Goal: Information Seeking & Learning: Find specific fact

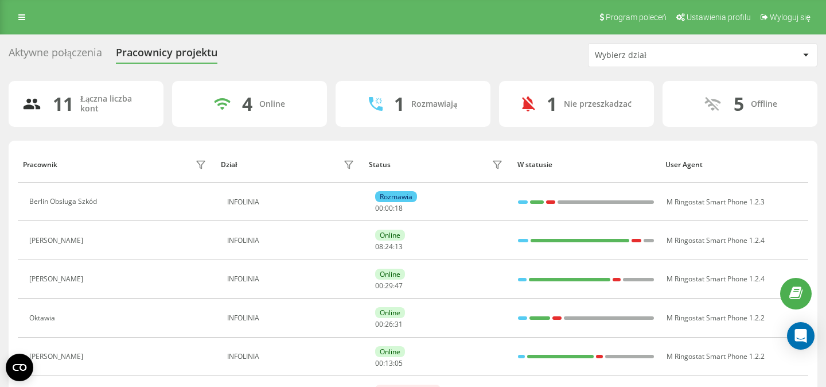
click at [90, 54] on div "Aktywne połączenia" at bounding box center [56, 55] width 94 height 18
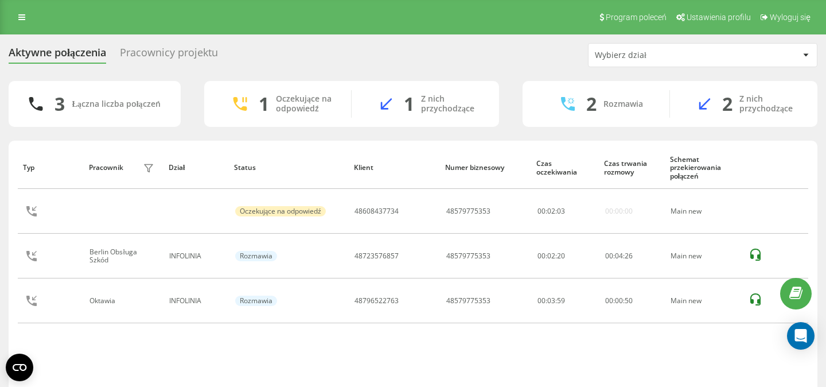
click at [277, 357] on div "Typ Pracownik filtra Dział Status Klient Numer biznesowy Czas oczekiwania Czas …" at bounding box center [413, 271] width 791 height 251
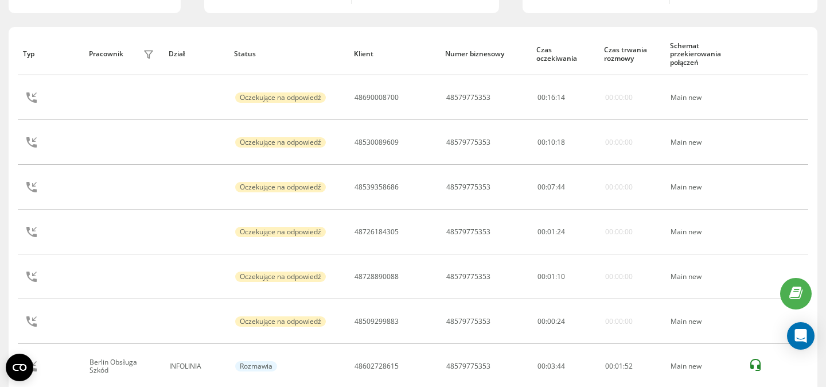
scroll to position [80, 0]
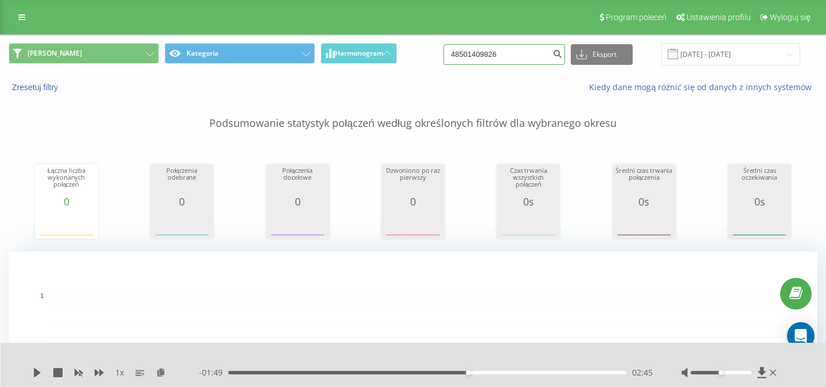
drag, startPoint x: 520, startPoint y: 57, endPoint x: 428, endPoint y: 49, distance: 92.2
click at [444, 53] on input "48501409826" at bounding box center [505, 54] width 122 height 21
paste input "531 823 011"
type input "531 823 011"
click at [562, 55] on icon "submit" at bounding box center [558, 52] width 10 height 7
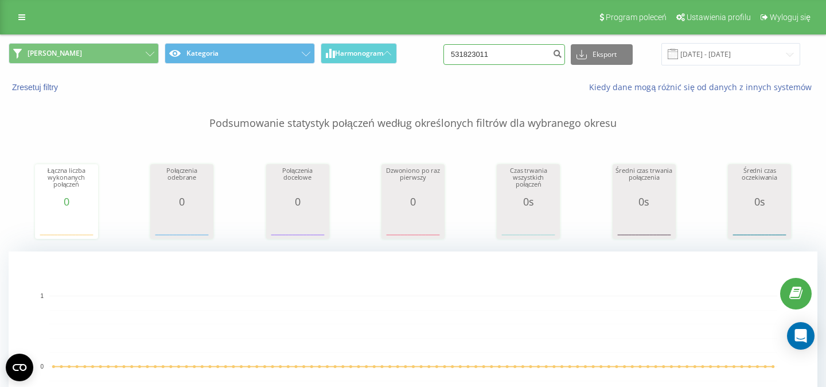
drag, startPoint x: 507, startPoint y: 57, endPoint x: 417, endPoint y: 55, distance: 89.5
click at [444, 55] on input "531823011" at bounding box center [505, 54] width 122 height 21
paste input "789 418 836"
type input "789 418 836"
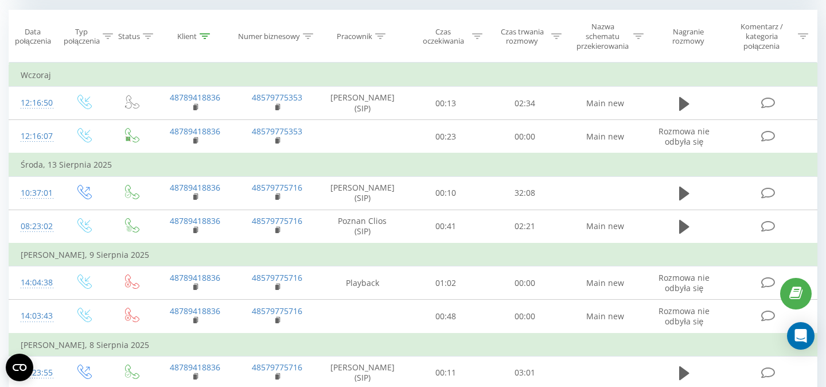
scroll to position [494, 0]
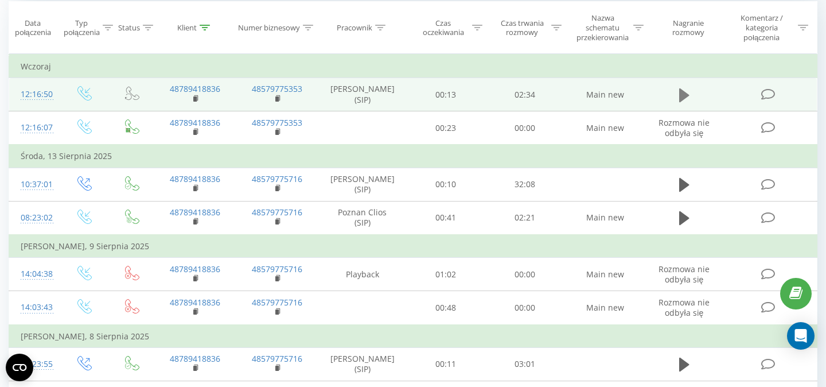
click at [686, 95] on icon at bounding box center [684, 95] width 10 height 14
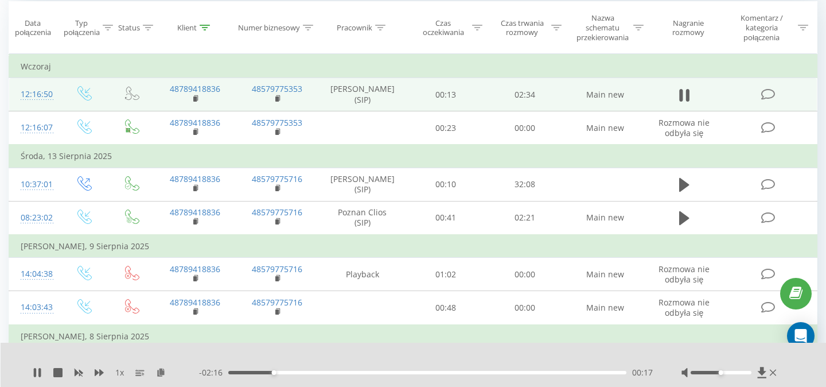
click at [95, 374] on div "1 x" at bounding box center [116, 372] width 166 height 11
click at [102, 374] on icon at bounding box center [99, 372] width 9 height 7
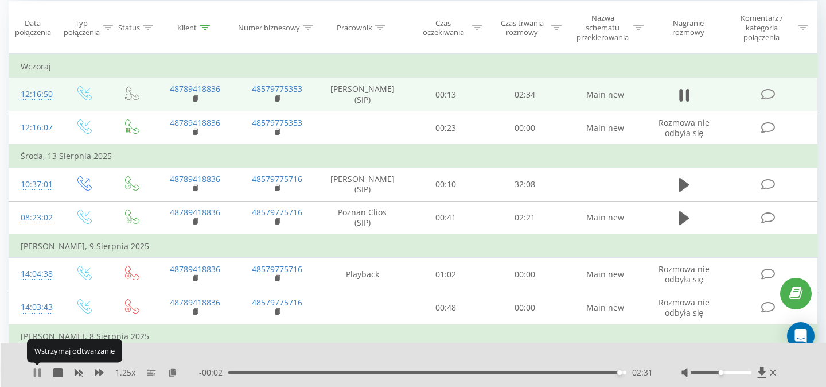
click at [38, 374] on icon at bounding box center [37, 372] width 9 height 9
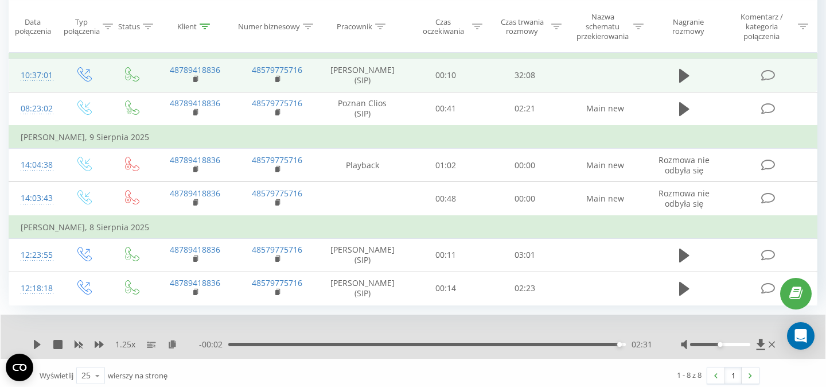
scroll to position [610, 0]
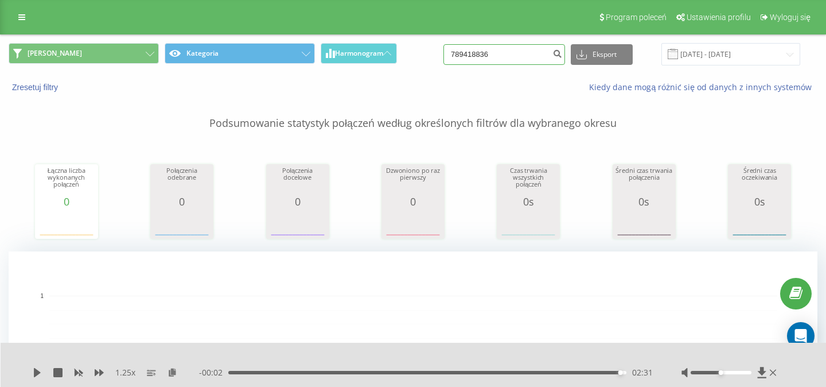
drag, startPoint x: 500, startPoint y: 55, endPoint x: 492, endPoint y: 55, distance: 7.5
click at [492, 55] on input "789418836" at bounding box center [505, 54] width 122 height 21
drag, startPoint x: 509, startPoint y: 55, endPoint x: 441, endPoint y: 50, distance: 67.8
click at [444, 50] on input "789418836" at bounding box center [505, 54] width 122 height 21
click at [388, 55] on icon at bounding box center [387, 53] width 8 height 4
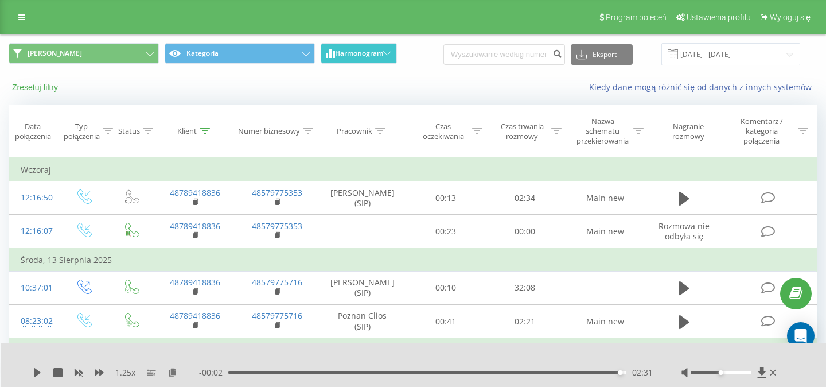
click at [40, 92] on button "Zresetuj filtry" at bounding box center [36, 87] width 55 height 10
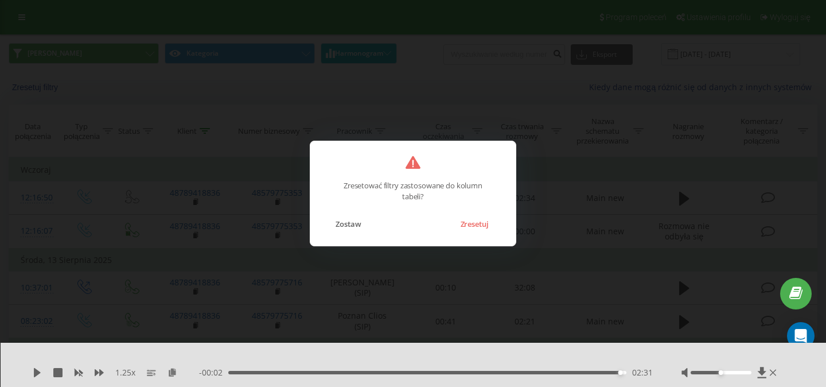
click at [471, 224] on button "Zresetuj" at bounding box center [474, 223] width 40 height 15
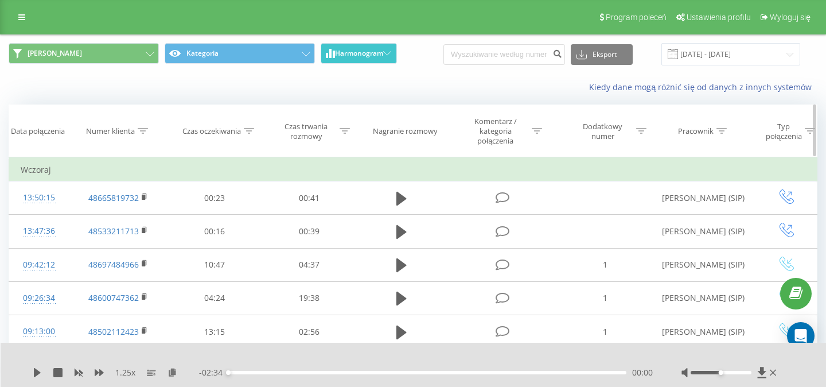
click at [720, 134] on icon at bounding box center [722, 131] width 10 height 6
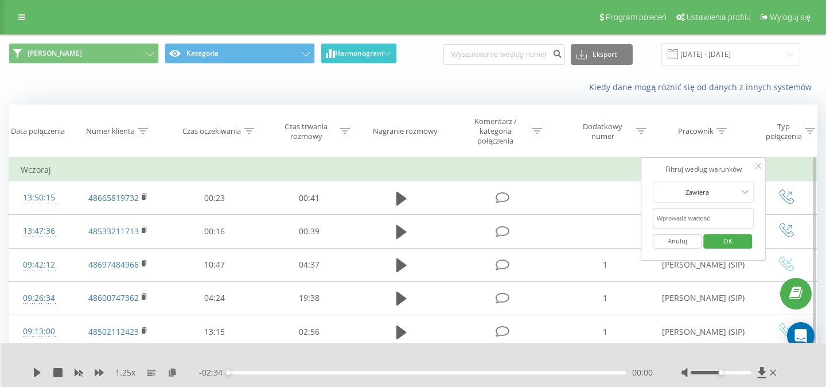
click at [707, 221] on input "text" at bounding box center [704, 218] width 101 height 20
type input "Mateusz"
click at [722, 242] on span "OK" at bounding box center [728, 241] width 32 height 18
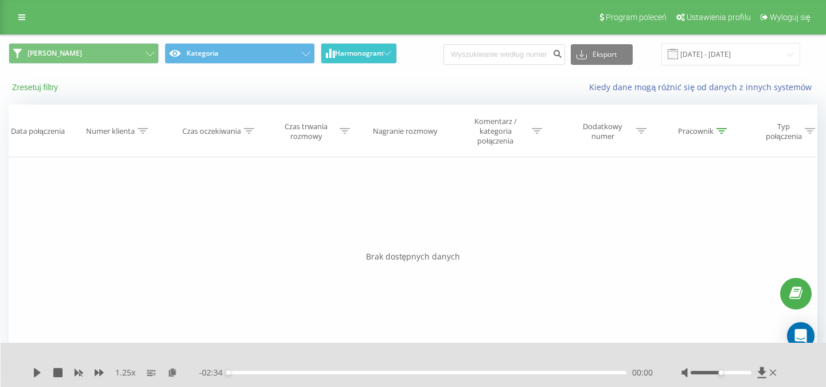
click at [36, 89] on button "Zresetuj filtry" at bounding box center [36, 87] width 55 height 10
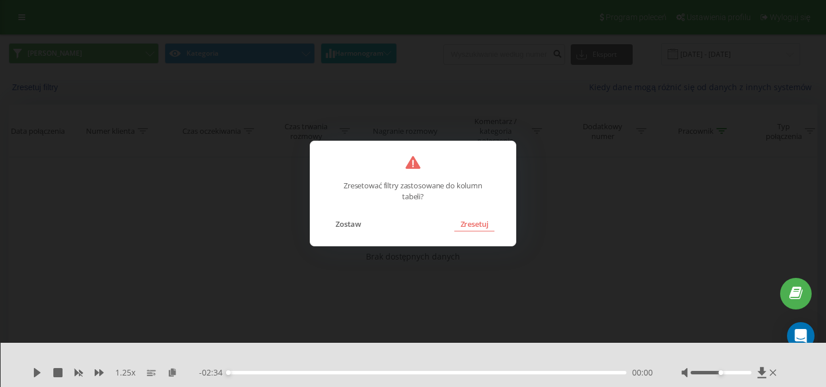
click at [466, 227] on button "Zresetuj" at bounding box center [474, 223] width 40 height 15
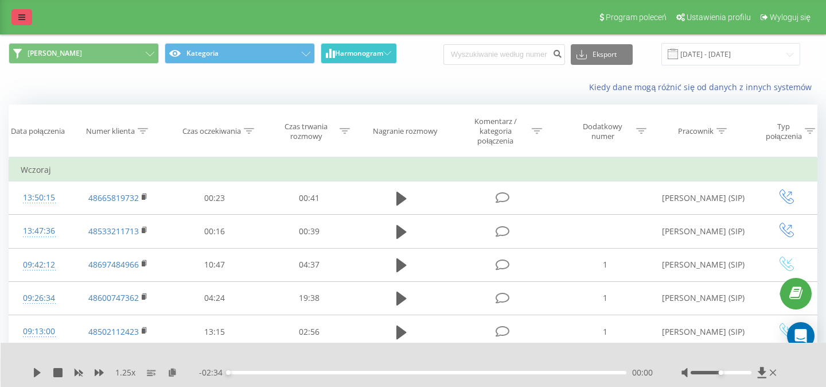
click at [17, 15] on link at bounding box center [21, 17] width 21 height 16
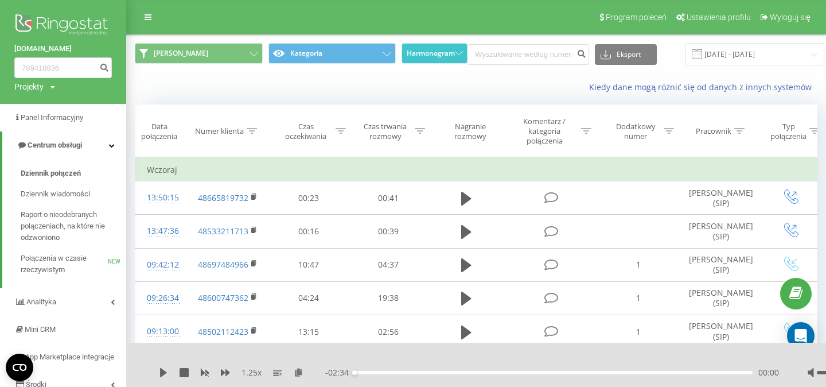
click at [68, 18] on img at bounding box center [63, 25] width 98 height 29
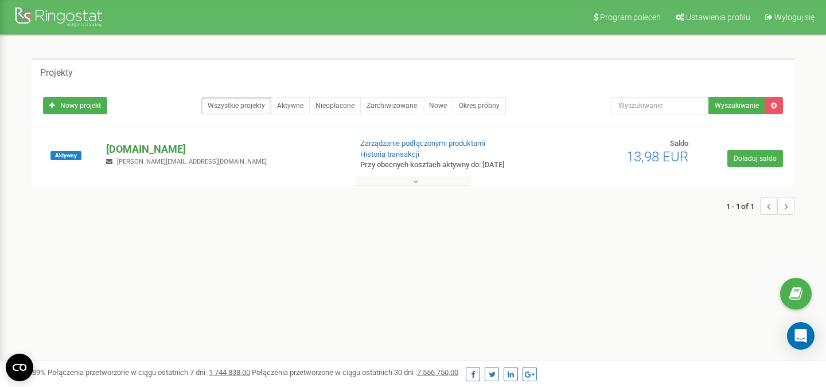
click at [135, 152] on p "[DOMAIN_NAME]" at bounding box center [223, 149] width 235 height 15
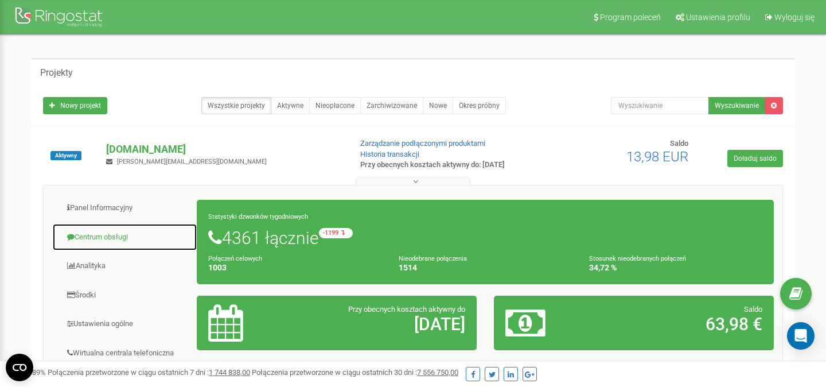
click at [103, 224] on link "Centrum obsługi" at bounding box center [124, 237] width 145 height 28
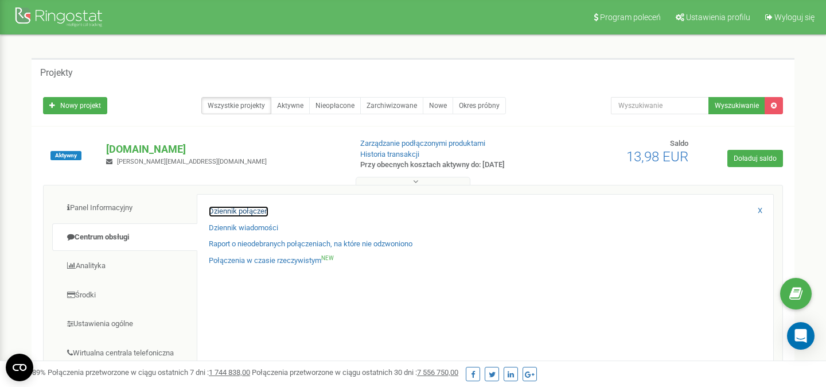
click at [234, 208] on link "Dziennik połączeń" at bounding box center [239, 211] width 60 height 11
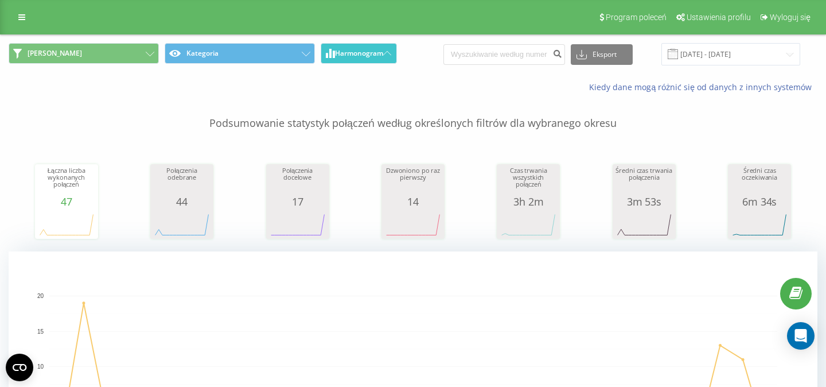
click at [383, 53] on span "Harmonogram" at bounding box center [359, 53] width 48 height 8
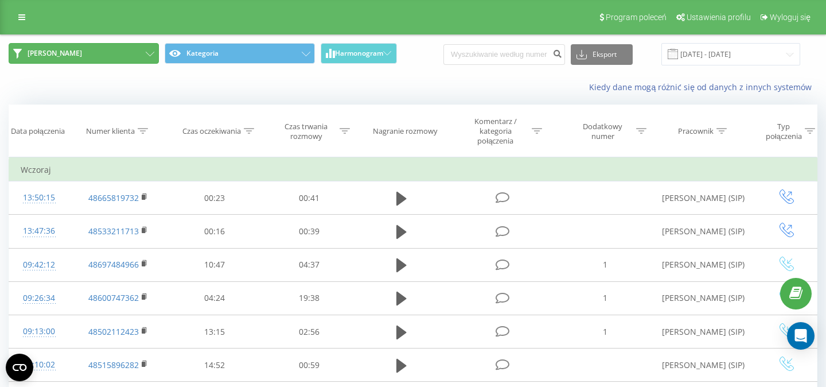
click at [148, 50] on button "JOANNA" at bounding box center [84, 53] width 150 height 21
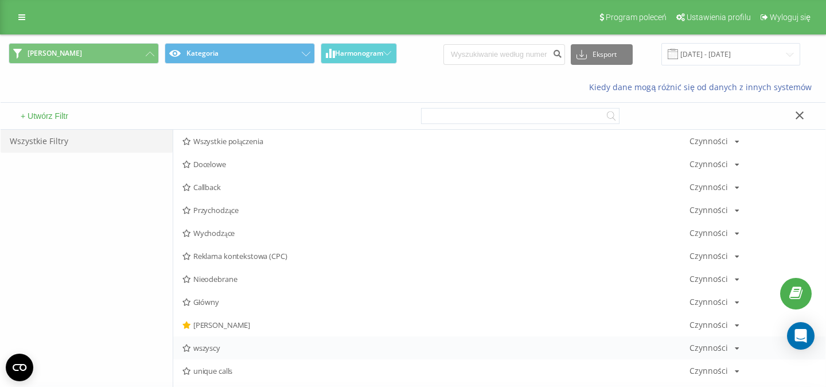
click at [209, 349] on span "wszyscy" at bounding box center [435, 348] width 507 height 8
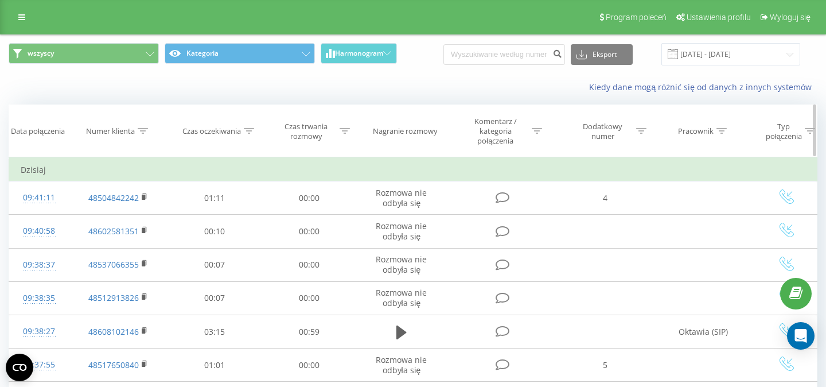
click at [725, 133] on icon at bounding box center [722, 131] width 10 height 6
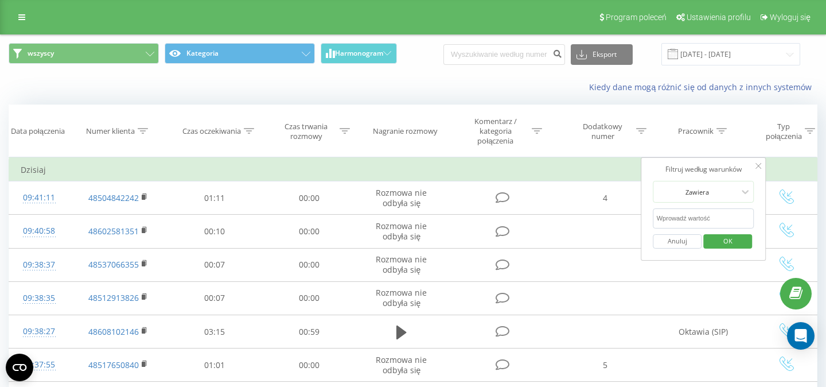
click at [701, 215] on input "text" at bounding box center [704, 218] width 101 height 20
type input "Mateusz"
click at [721, 243] on span "OK" at bounding box center [728, 241] width 32 height 18
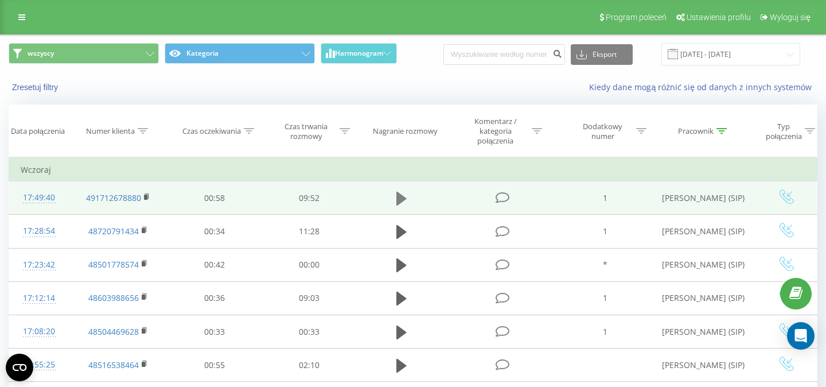
click at [404, 197] on icon at bounding box center [401, 198] width 10 height 16
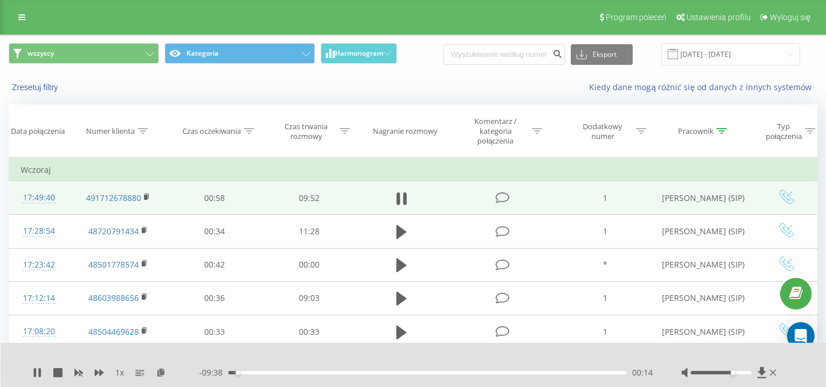
click at [736, 371] on div at bounding box center [721, 372] width 60 height 3
click at [745, 373] on div at bounding box center [721, 372] width 60 height 3
click at [149, 197] on icon at bounding box center [147, 195] width 4 height 5
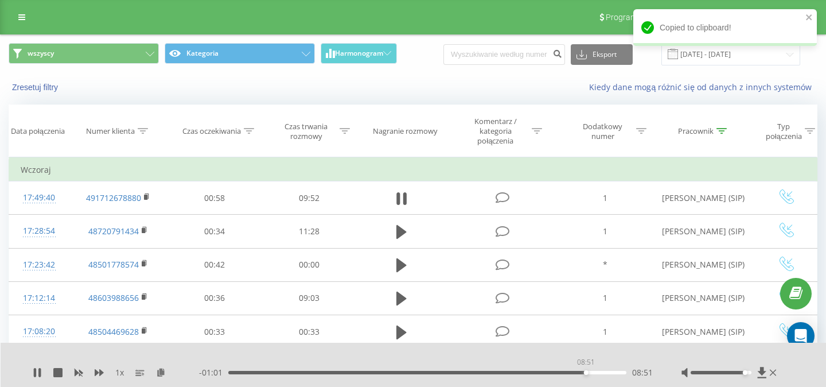
click at [586, 373] on div "08:51" at bounding box center [427, 372] width 398 height 3
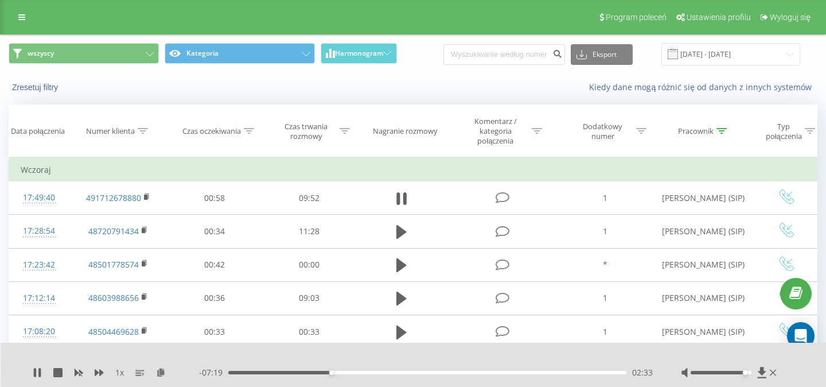
click at [400, 235] on icon at bounding box center [401, 232] width 10 height 14
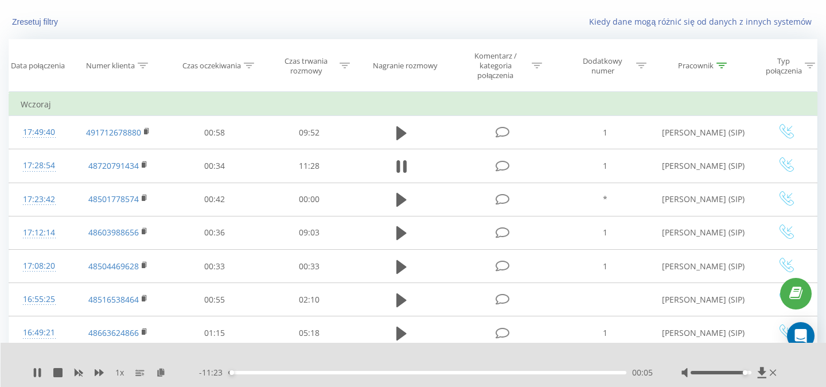
scroll to position [66, 0]
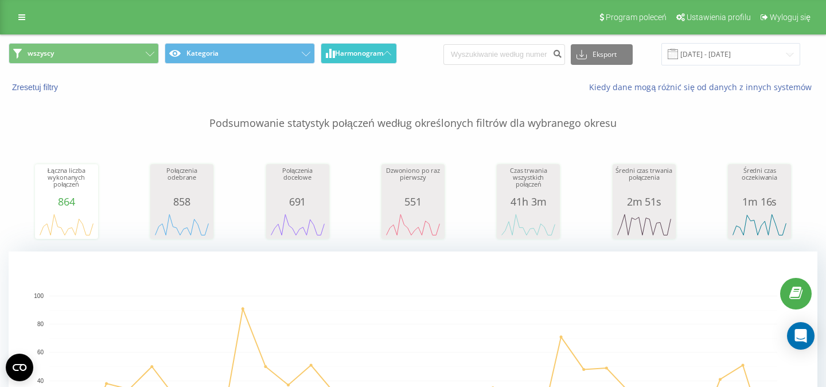
click at [363, 52] on span "Harmonogram" at bounding box center [359, 53] width 48 height 8
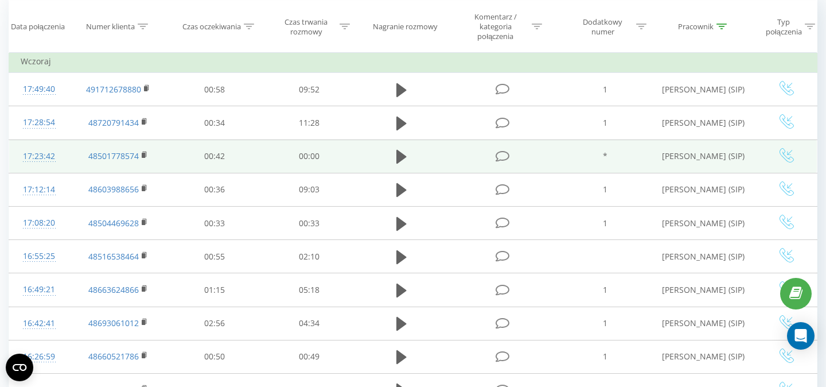
scroll to position [110, 0]
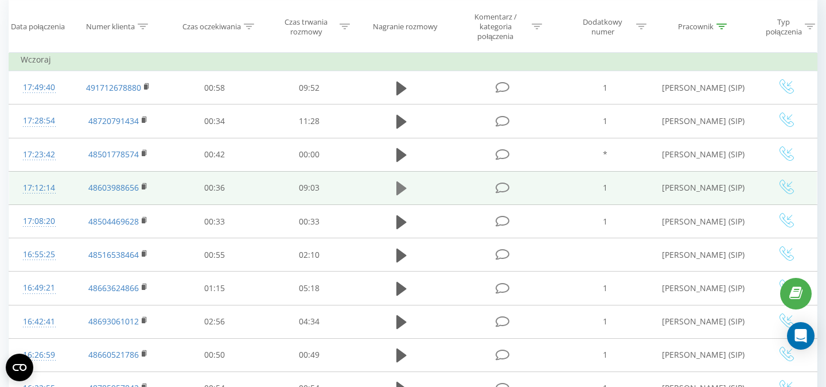
click at [400, 190] on icon at bounding box center [401, 188] width 10 height 14
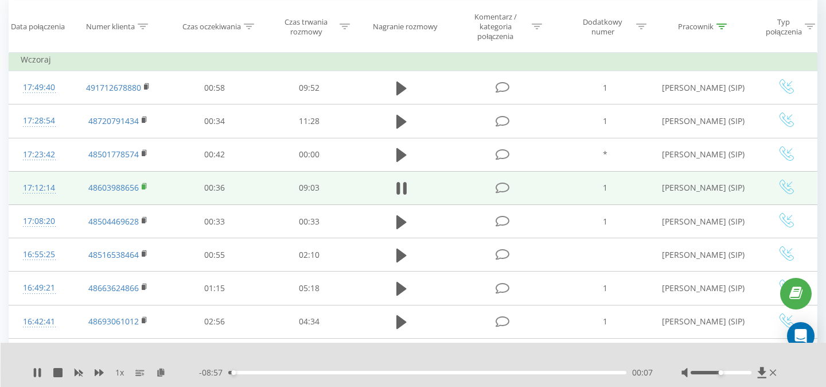
click at [145, 185] on icon at bounding box center [145, 185] width 4 height 5
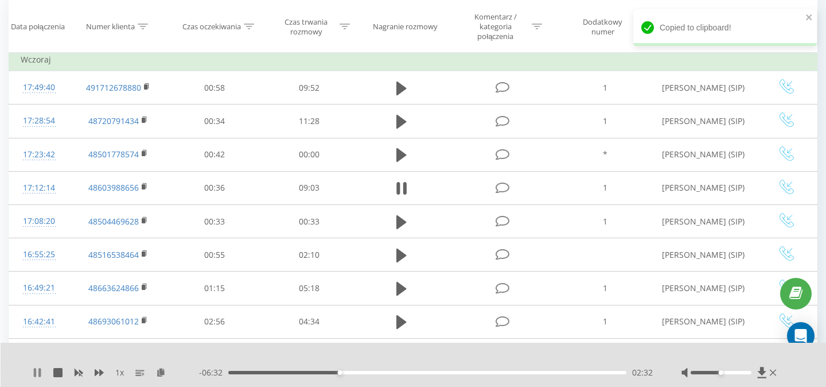
click at [40, 372] on icon at bounding box center [39, 372] width 2 height 9
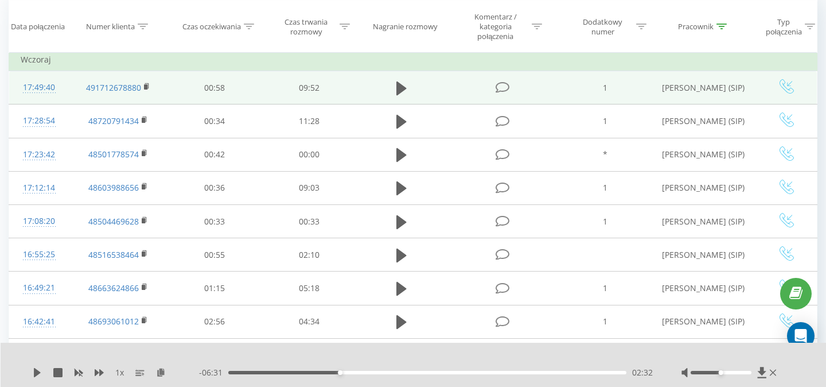
scroll to position [0, 0]
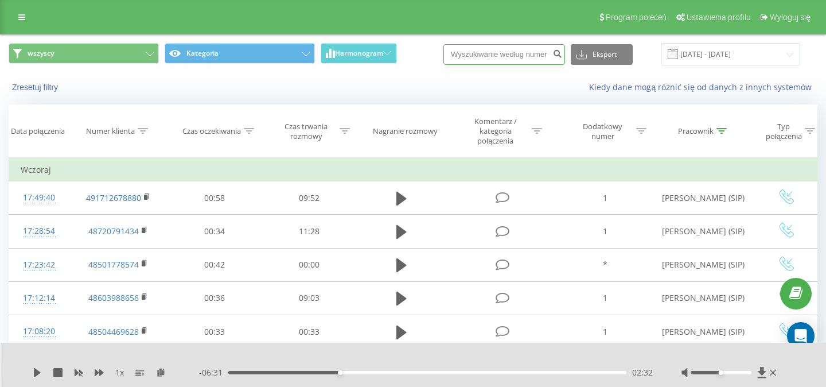
click at [519, 57] on input at bounding box center [505, 54] width 122 height 21
paste input "84954"
type input "8"
click at [526, 55] on input at bounding box center [505, 54] width 122 height 21
paste input "667 748 667"
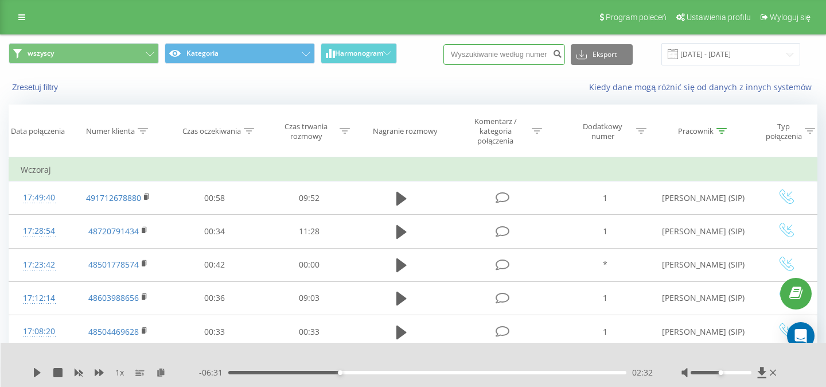
type input "667 748 667"
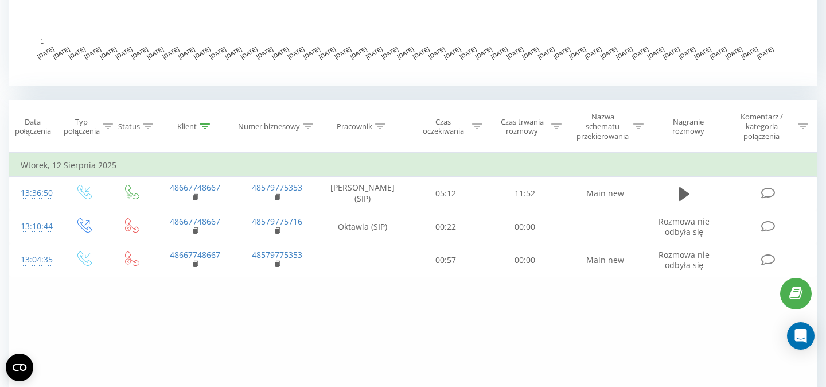
scroll to position [403, 0]
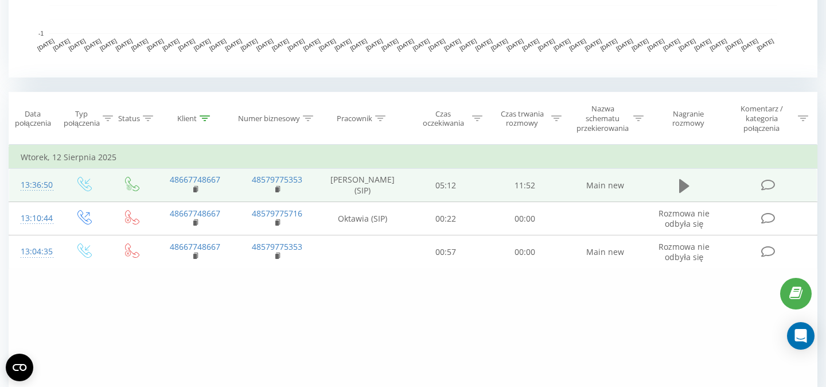
click at [683, 186] on icon at bounding box center [684, 185] width 10 height 14
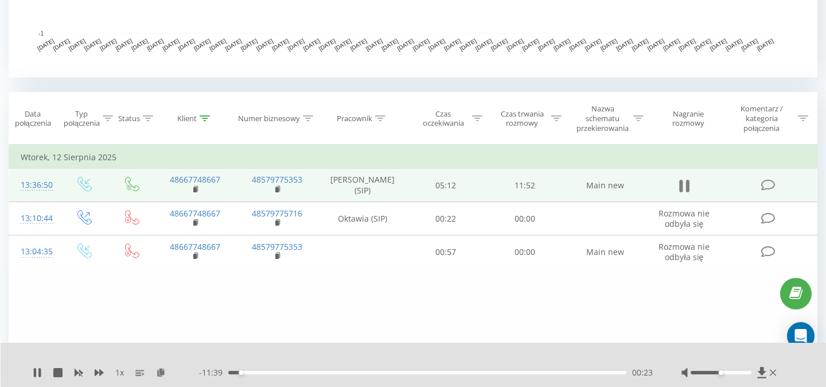
click at [680, 186] on icon at bounding box center [680, 186] width 3 height 13
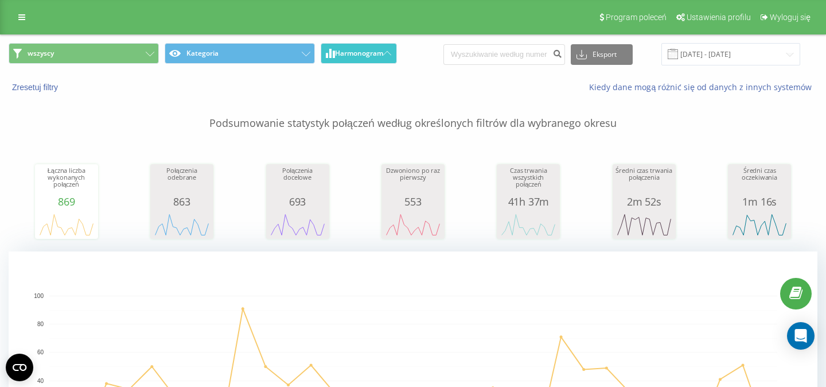
click at [378, 55] on span "Harmonogram" at bounding box center [359, 53] width 48 height 8
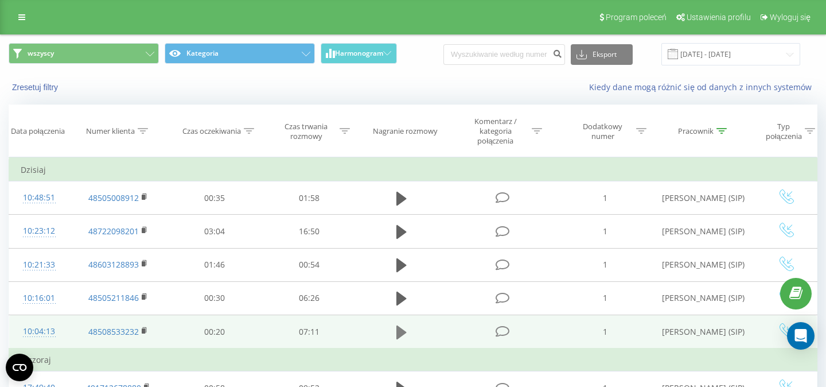
click at [400, 330] on icon at bounding box center [401, 332] width 10 height 14
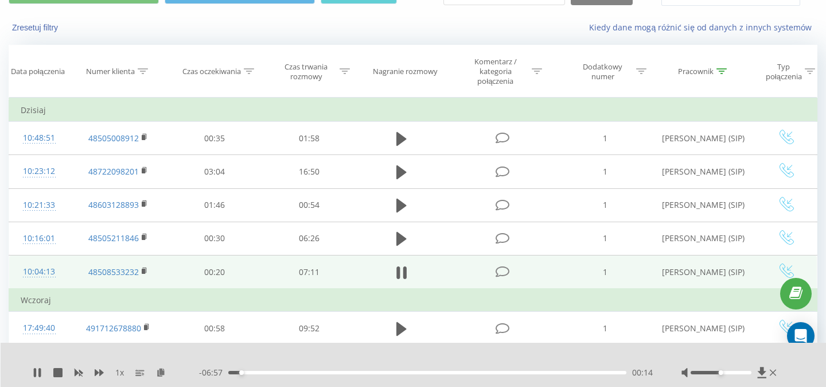
scroll to position [59, 0]
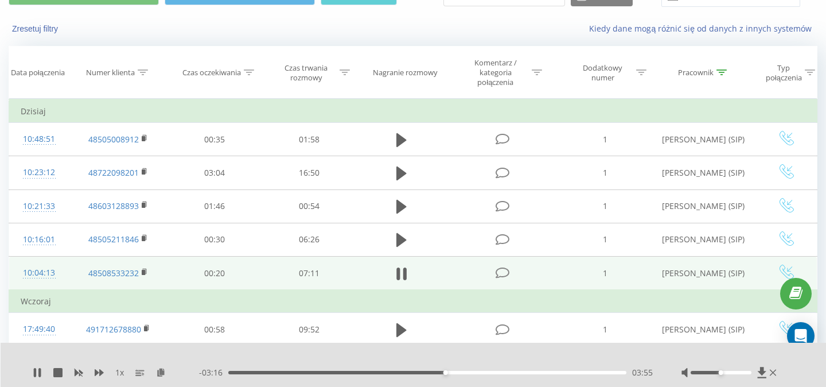
click at [143, 274] on rect at bounding box center [143, 272] width 3 height 5
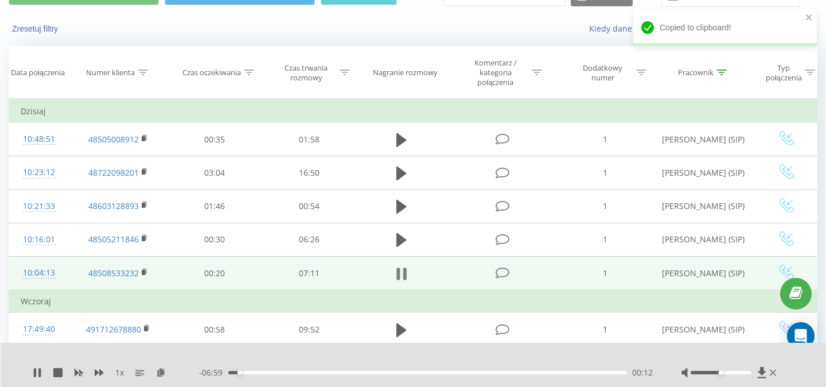
click at [401, 270] on icon at bounding box center [401, 274] width 10 height 16
